Goal: Find specific page/section: Locate a particular part of the current website

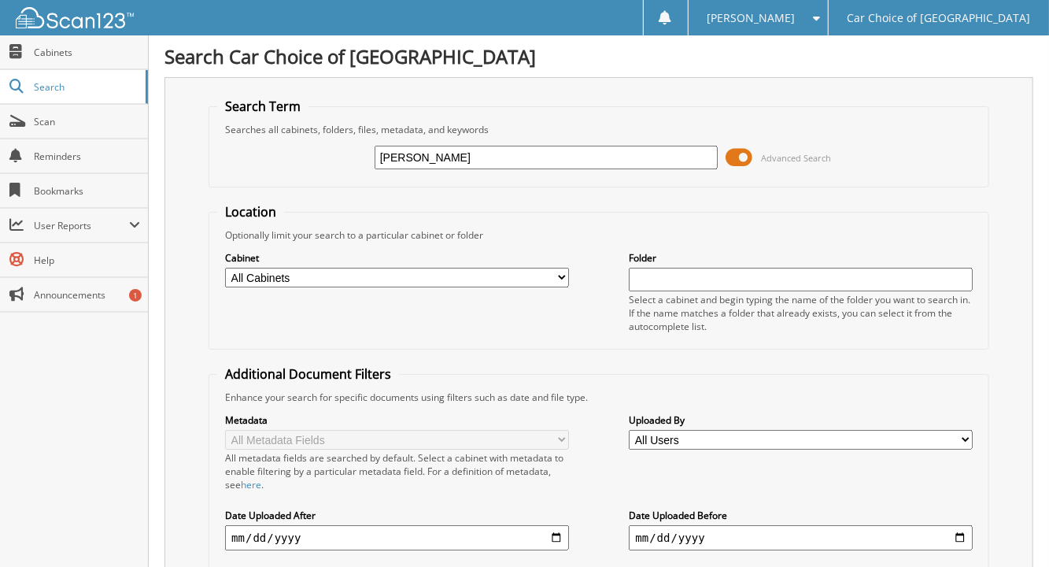
type input "[PERSON_NAME]"
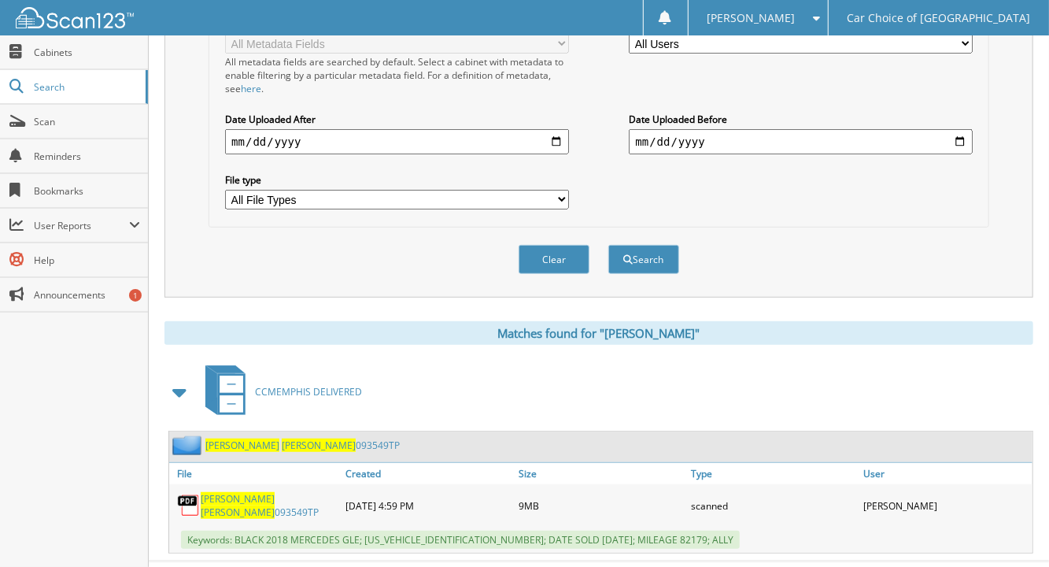
scroll to position [407, 0]
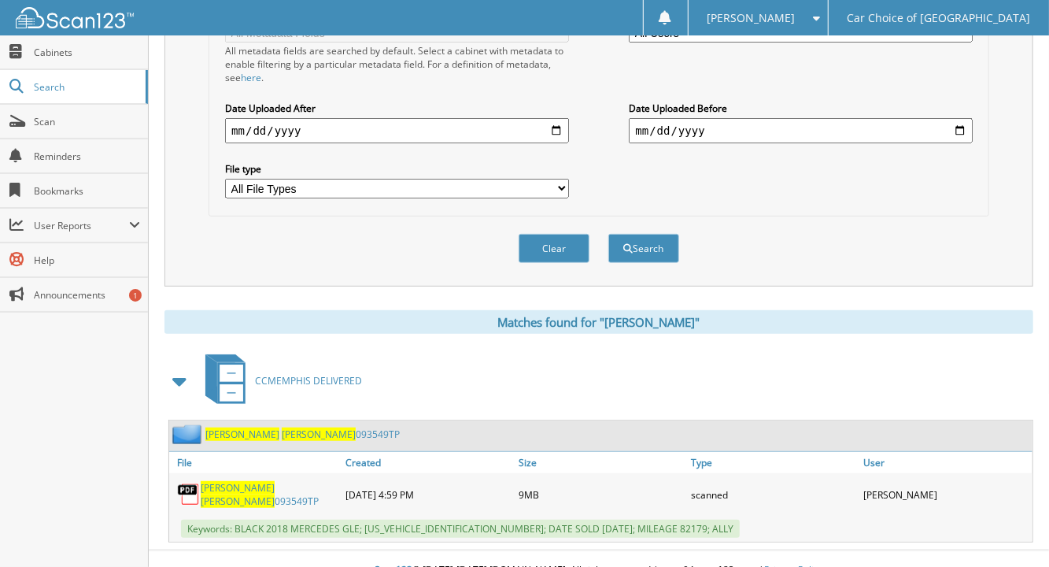
click at [298, 427] on link "ALFRED MATHIS 093549TP" at bounding box center [302, 433] width 194 height 13
